Goal: Task Accomplishment & Management: Use online tool/utility

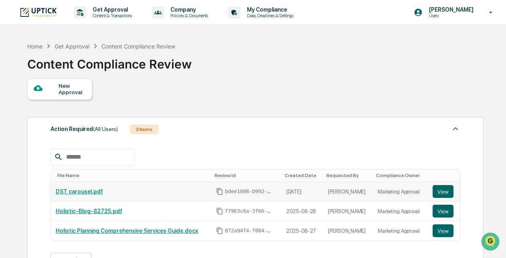
click at [89, 194] on link "DST carousel.pdf" at bounding box center [79, 191] width 47 height 6
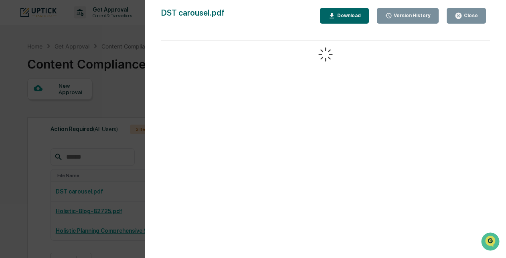
click at [461, 16] on icon "button" at bounding box center [458, 16] width 6 height 6
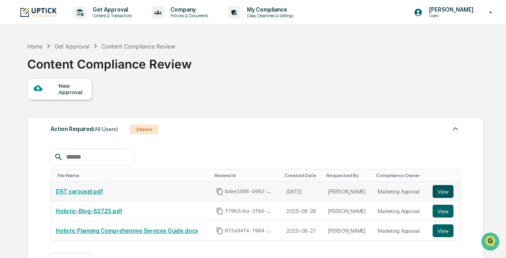
click at [442, 191] on button "View" at bounding box center [442, 191] width 21 height 13
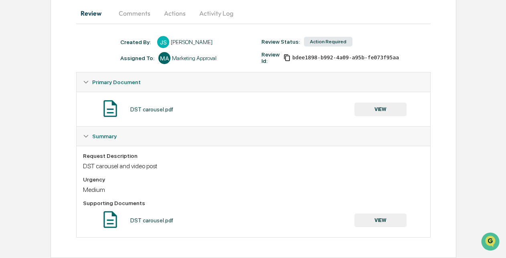
scroll to position [50, 0]
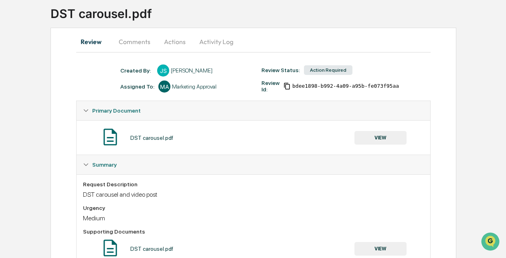
click at [142, 41] on button "Comments" at bounding box center [134, 41] width 44 height 19
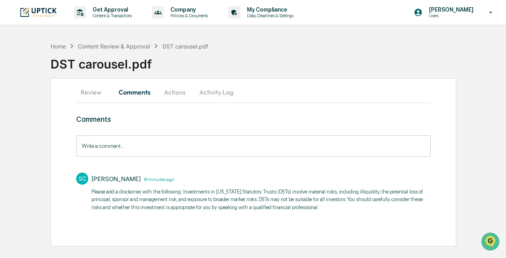
scroll to position [0, 0]
click at [135, 144] on input "Write a comment..." at bounding box center [255, 145] width 357 height 21
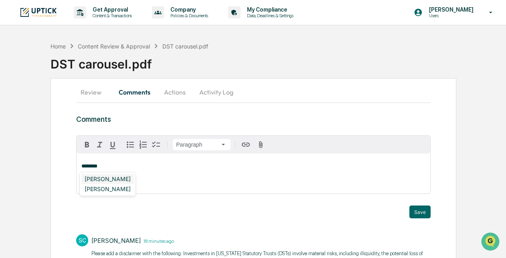
click at [115, 179] on div "Stacie Craddock" at bounding box center [107, 179] width 52 height 10
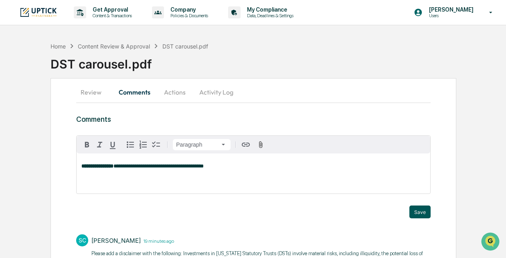
click at [421, 214] on button "Save" at bounding box center [419, 212] width 21 height 13
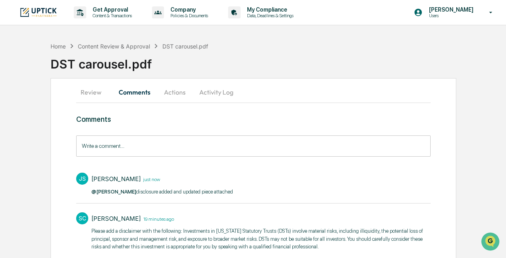
click at [182, 95] on button "Actions" at bounding box center [175, 92] width 36 height 19
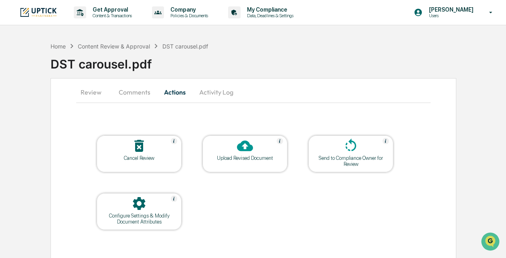
click at [232, 151] on div at bounding box center [245, 146] width 80 height 17
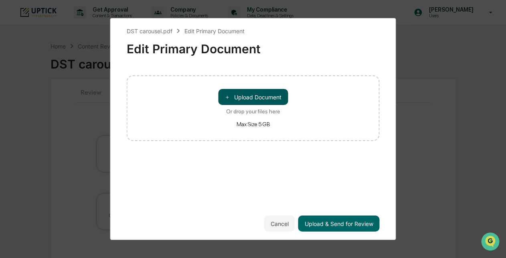
click at [248, 91] on button "＋ Upload Document" at bounding box center [253, 97] width 70 height 16
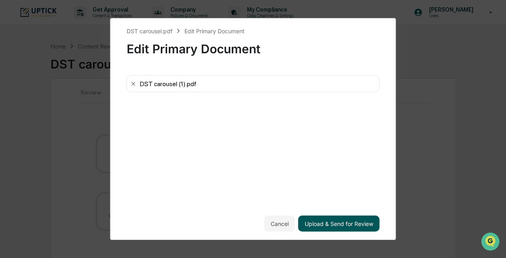
click at [327, 229] on button "Upload & Send for Review" at bounding box center [338, 224] width 81 height 16
